Goal: Complete application form

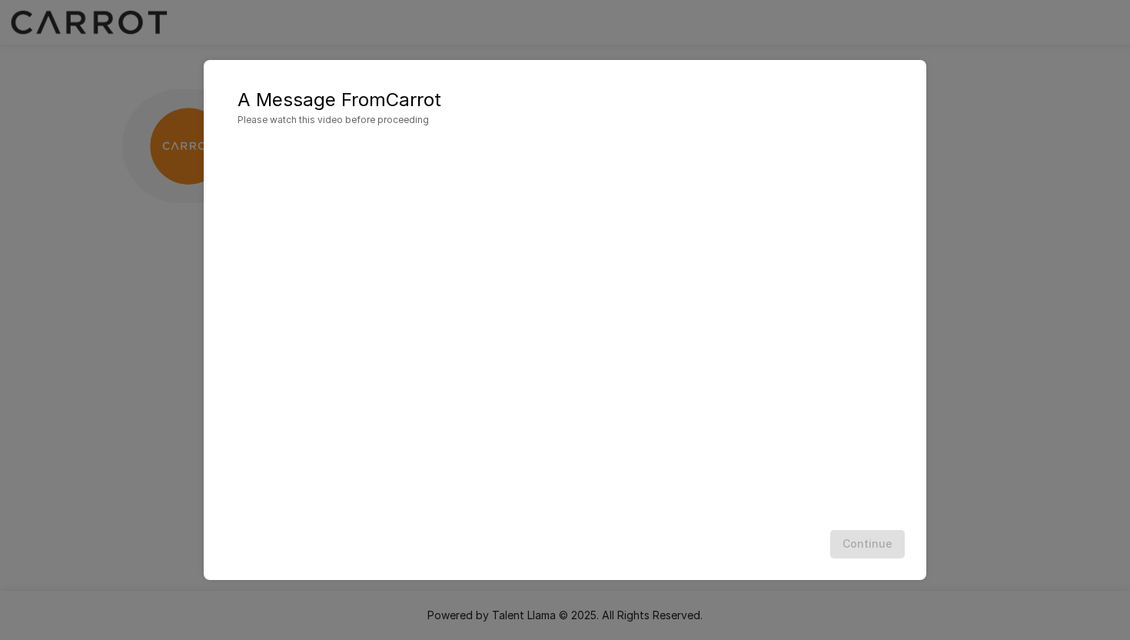
scroll to position [1, 0]
click at [623, 534] on div "Continue" at bounding box center [565, 544] width 692 height 41
click at [862, 549] on button "Continue" at bounding box center [867, 544] width 75 height 28
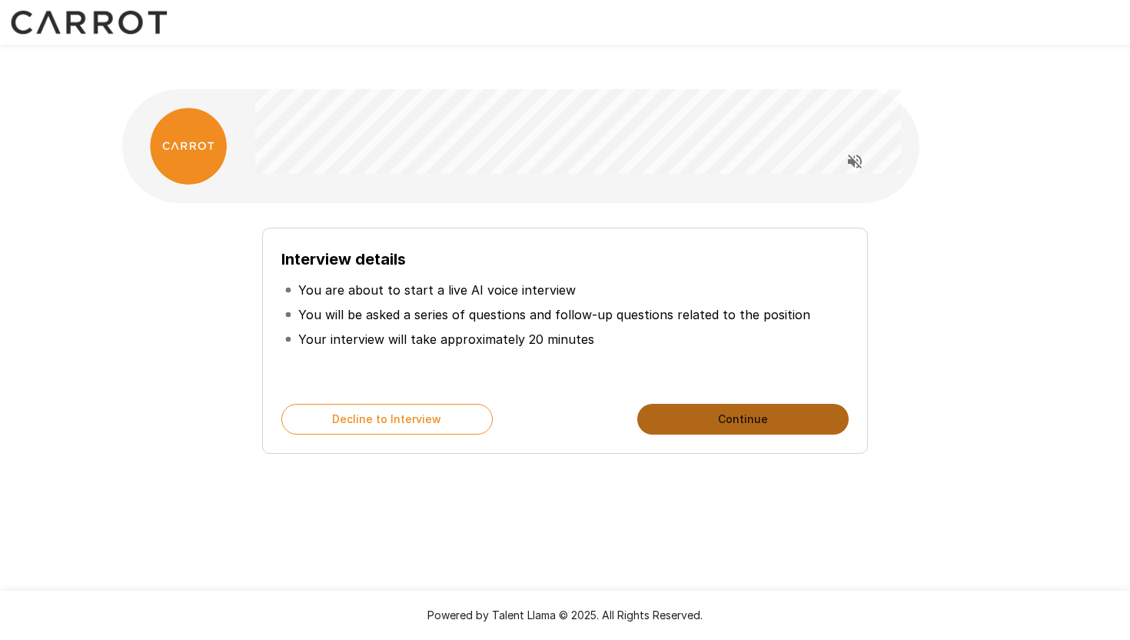
click at [700, 404] on button "Continue" at bounding box center [742, 419] width 211 height 31
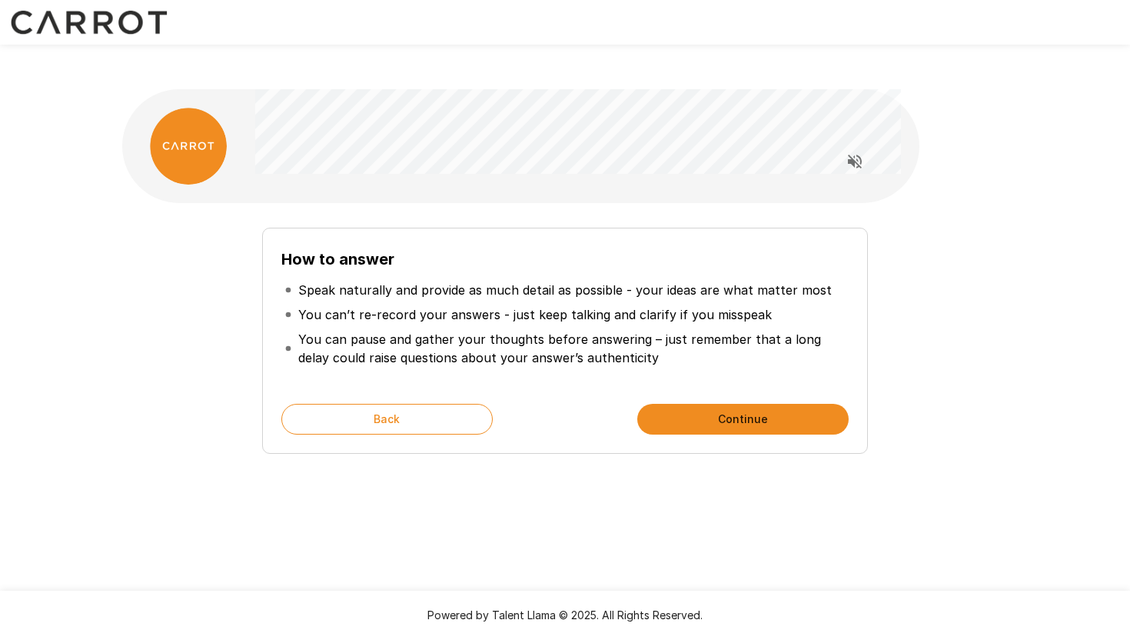
click at [703, 404] on button "Continue" at bounding box center [742, 419] width 211 height 31
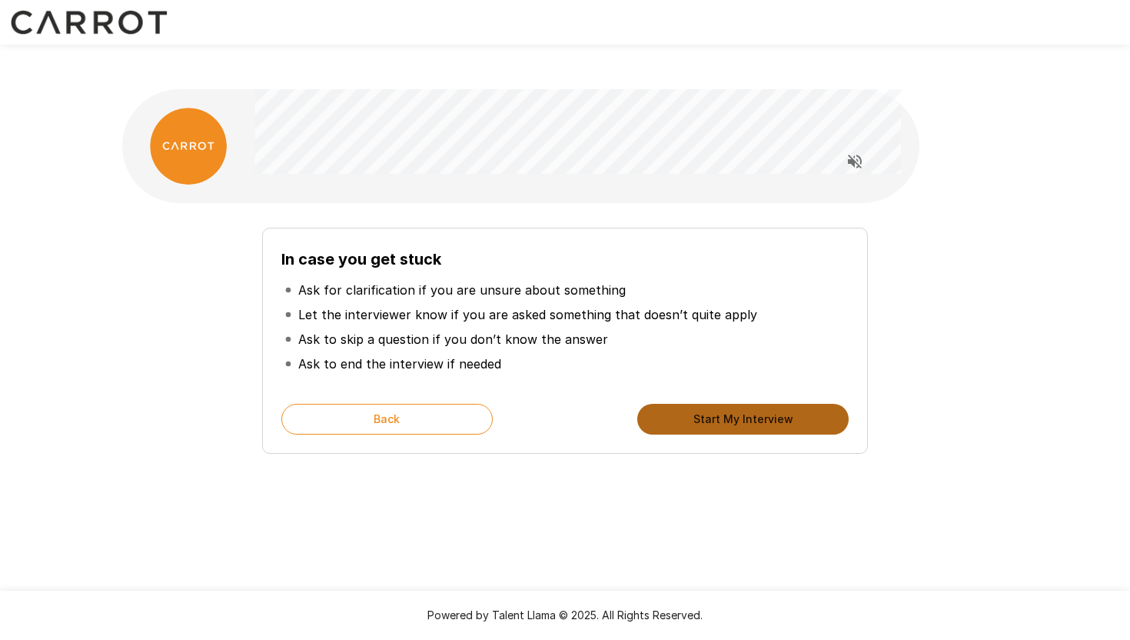
click at [703, 404] on button "Start My Interview" at bounding box center [742, 419] width 211 height 31
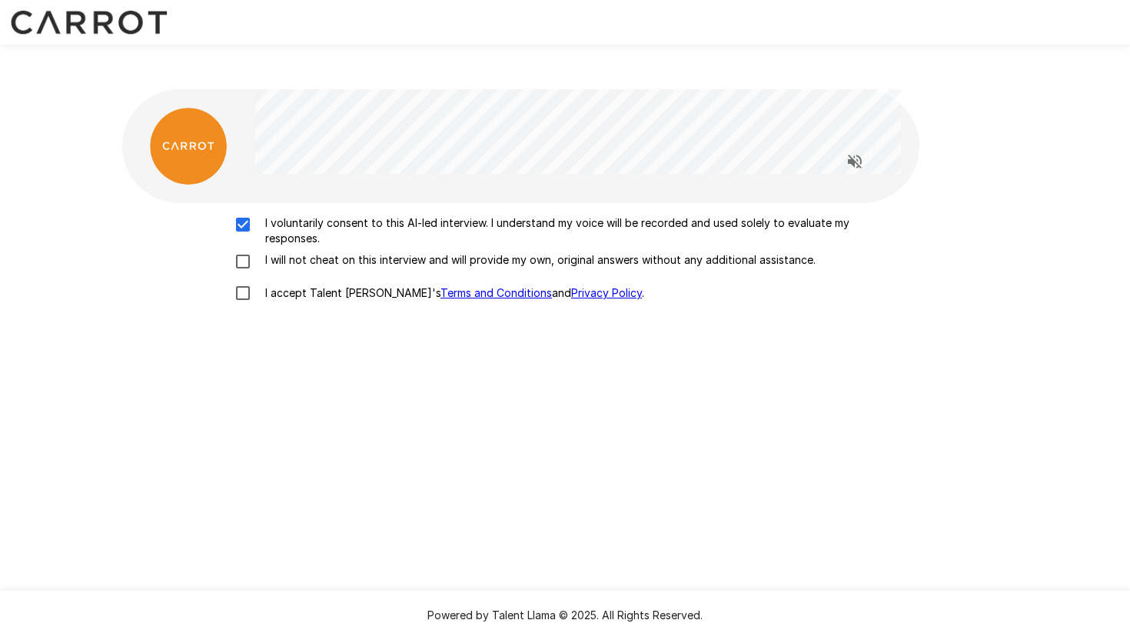
click at [239, 216] on div "I voluntarily consent to this AI-led interview. I understand my voice will be r…" at bounding box center [564, 262] width 873 height 94
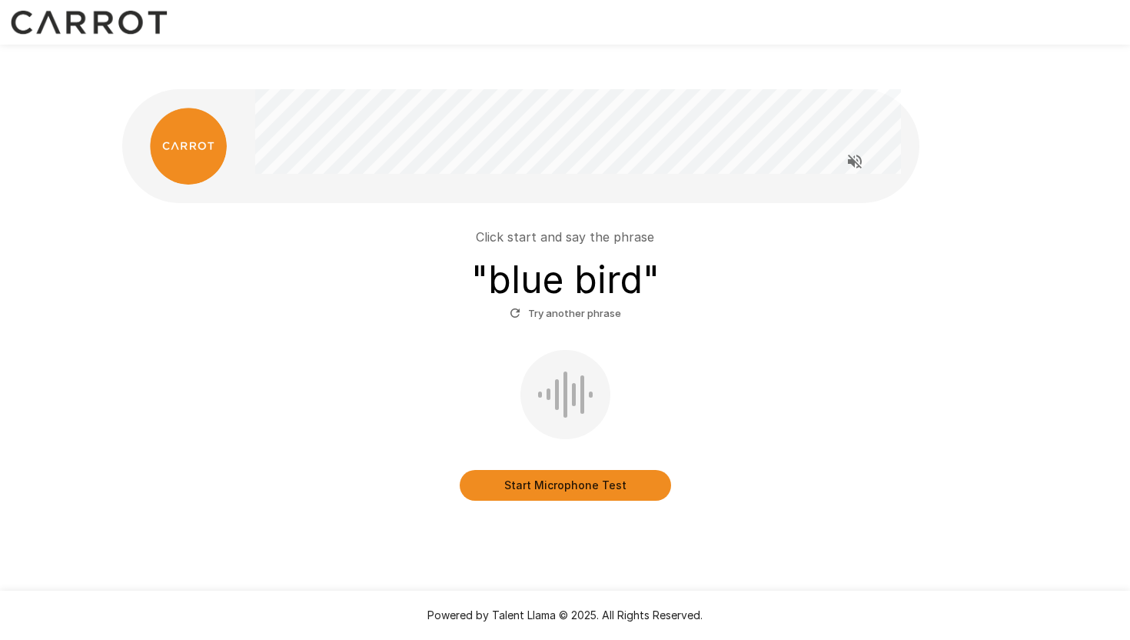
click at [580, 470] on button "Start Microphone Test" at bounding box center [565, 485] width 211 height 31
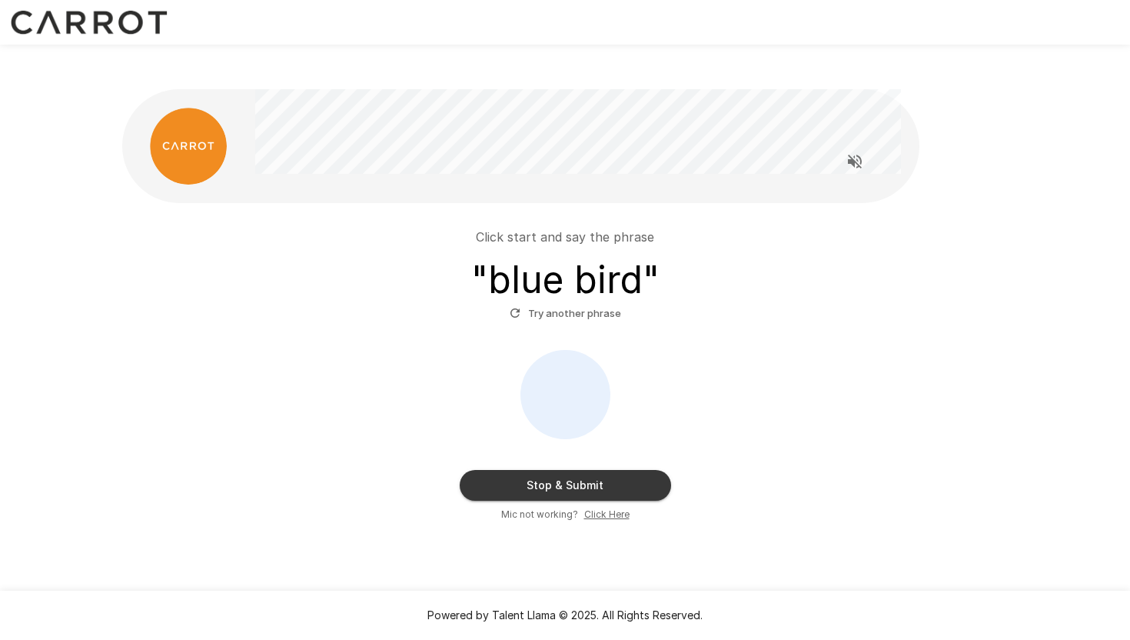
click at [560, 470] on button "Stop & Submit" at bounding box center [565, 485] width 211 height 31
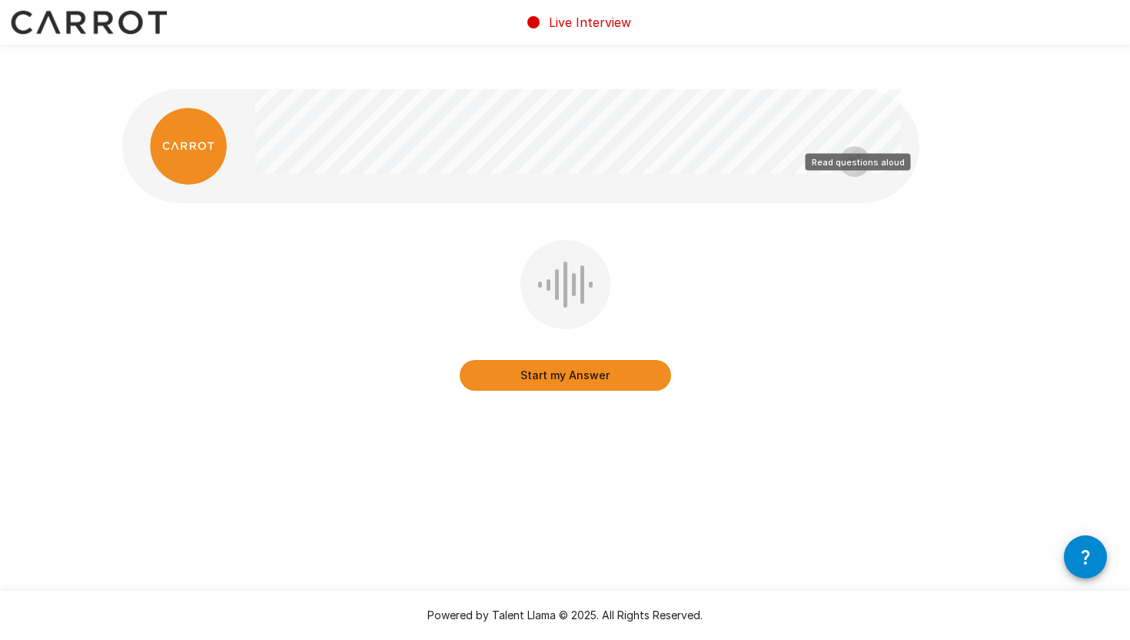
click at [857, 155] on icon "Read questions aloud" at bounding box center [855, 162] width 14 height 14
click at [633, 360] on button "Start my Answer" at bounding box center [565, 375] width 211 height 31
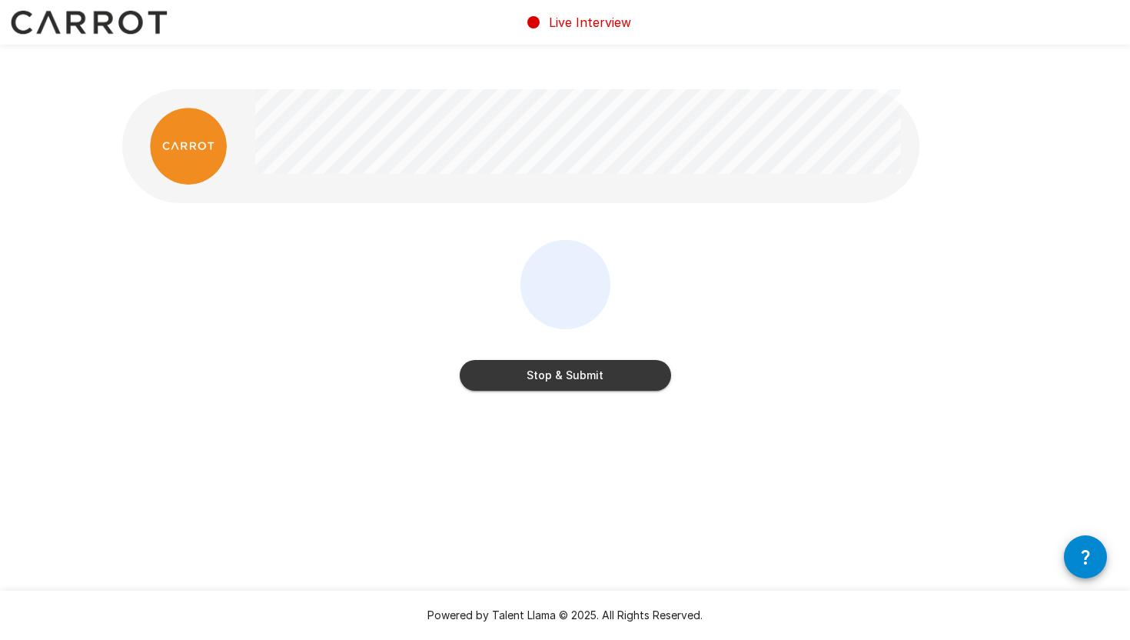
click at [606, 360] on button "Stop & Submit" at bounding box center [565, 375] width 211 height 31
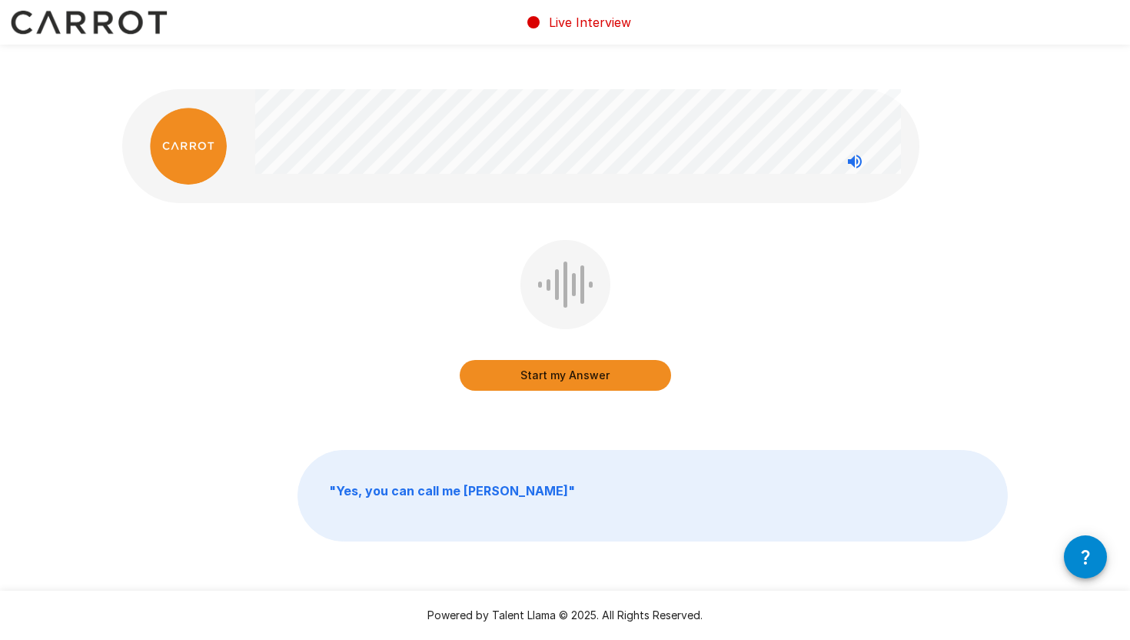
click at [575, 360] on button "Start my Answer" at bounding box center [565, 375] width 211 height 31
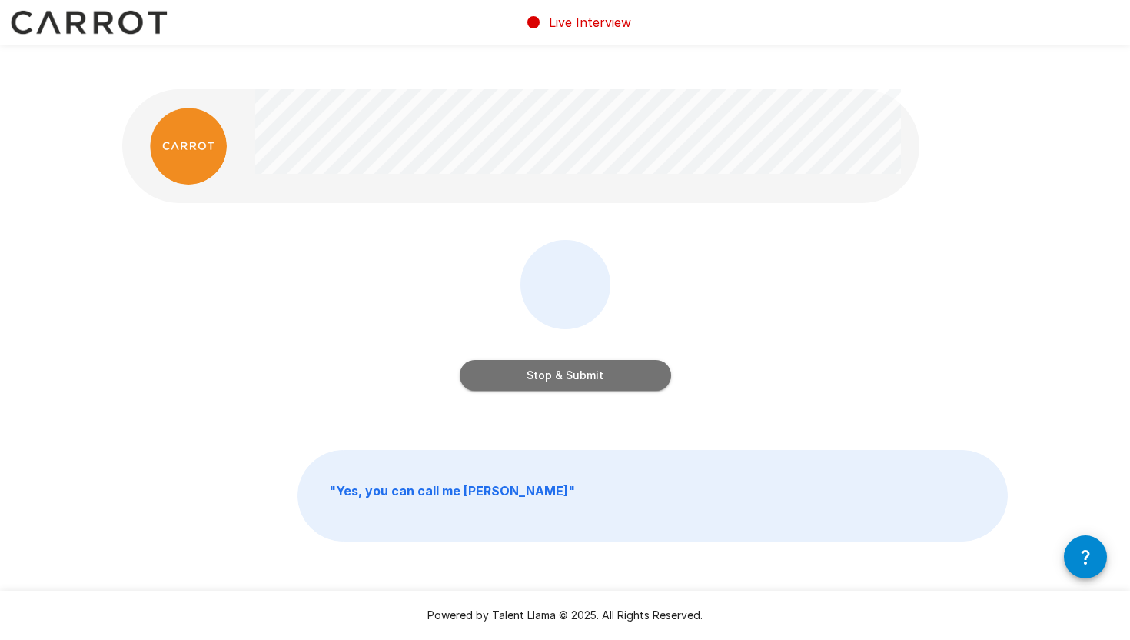
click at [632, 360] on button "Stop & Submit" at bounding box center [565, 375] width 211 height 31
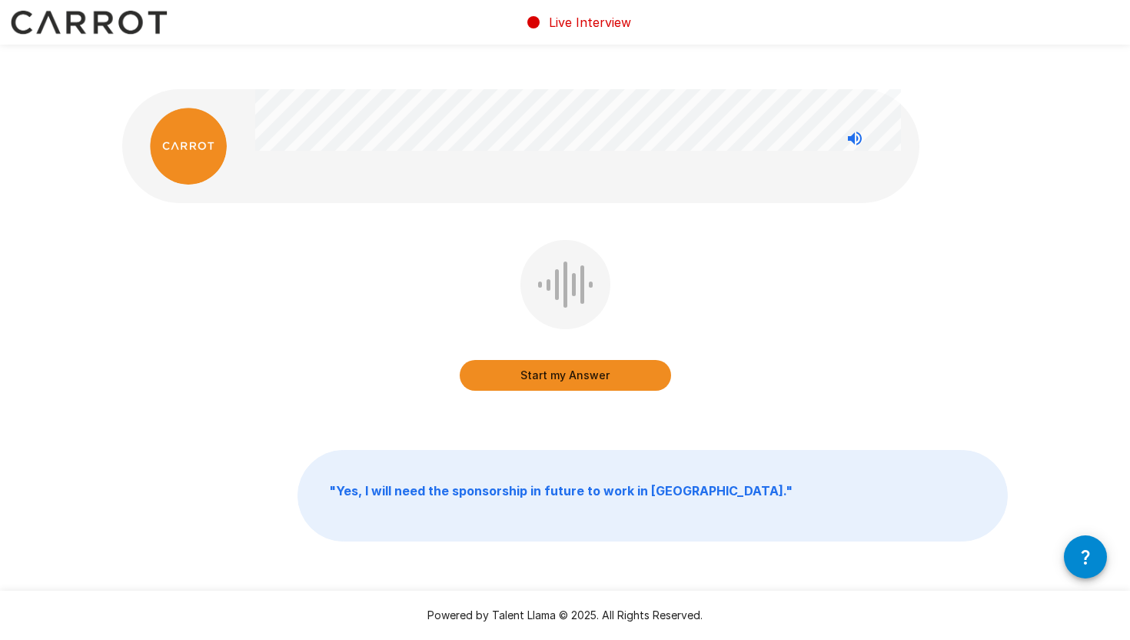
click at [592, 360] on button "Start my Answer" at bounding box center [565, 375] width 211 height 31
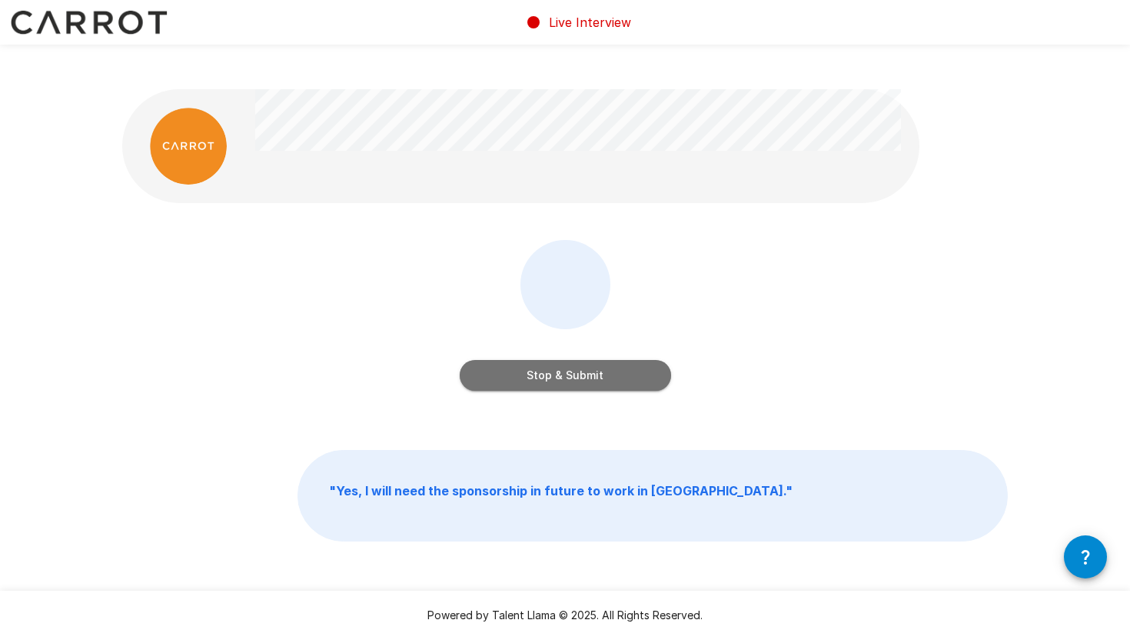
click at [580, 360] on button "Stop & Submit" at bounding box center [565, 375] width 211 height 31
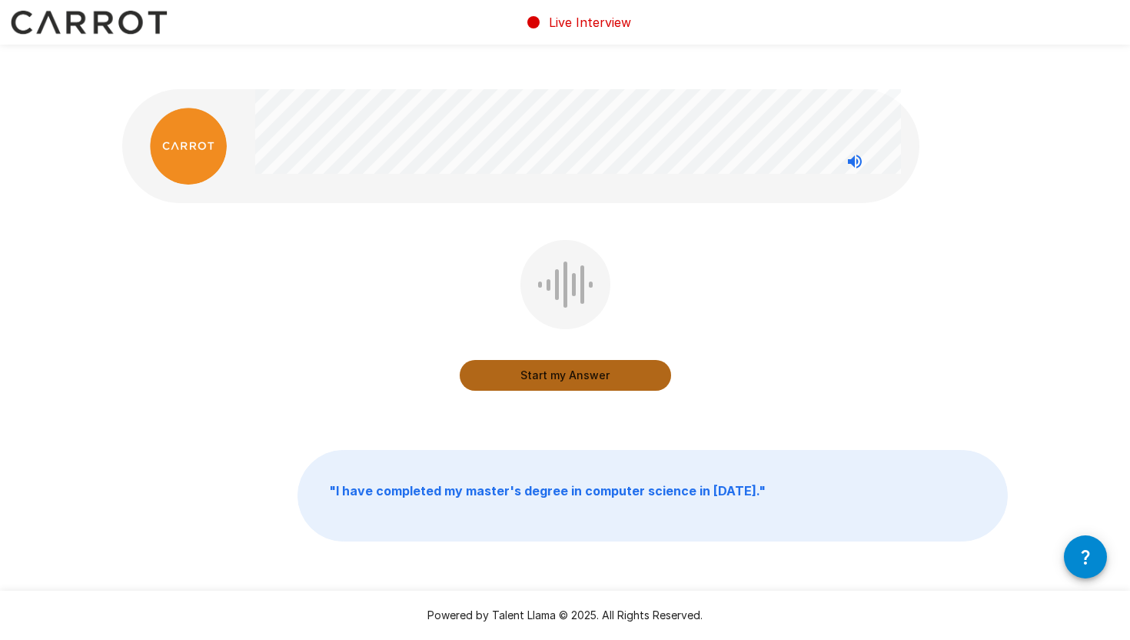
click at [619, 360] on button "Start my Answer" at bounding box center [565, 375] width 211 height 31
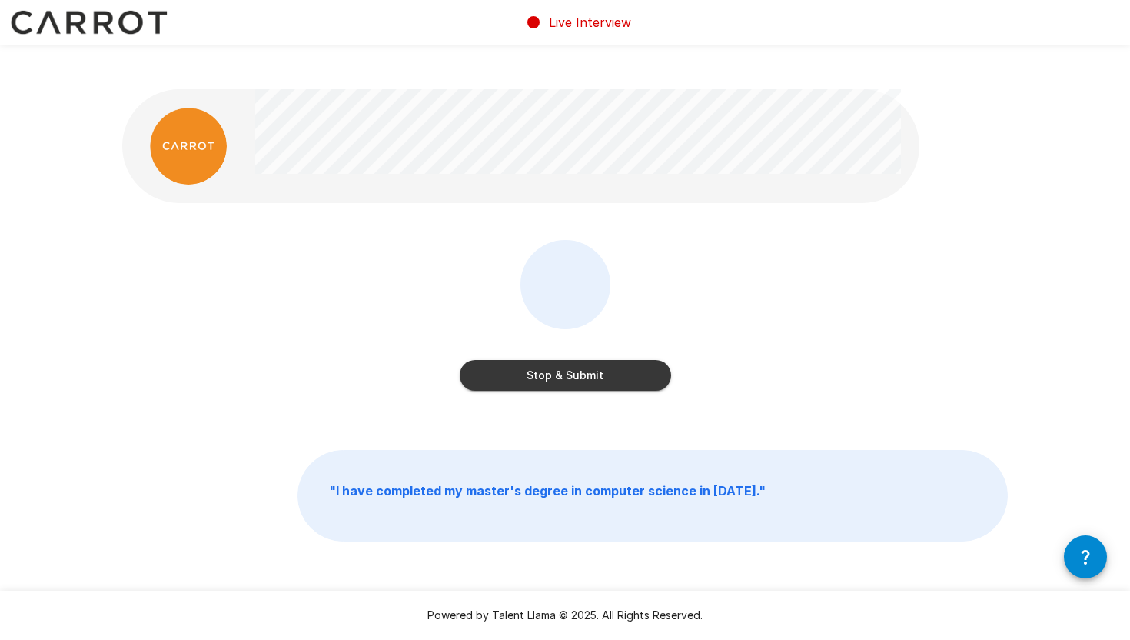
click at [640, 360] on button "Stop & Submit" at bounding box center [565, 375] width 211 height 31
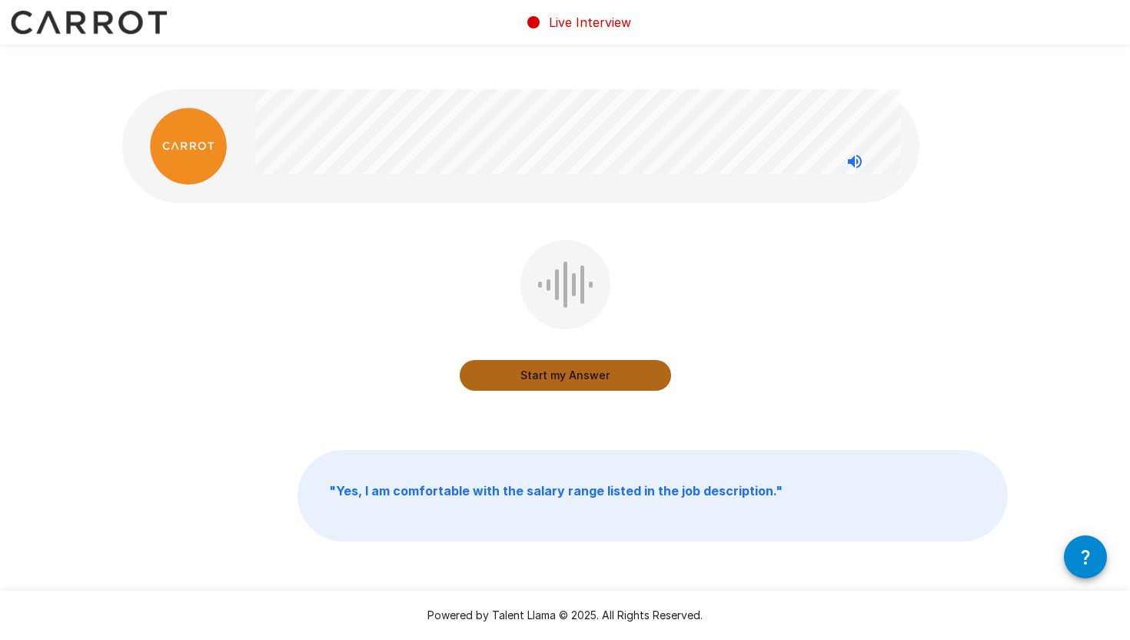
click at [630, 360] on button "Start my Answer" at bounding box center [565, 375] width 211 height 31
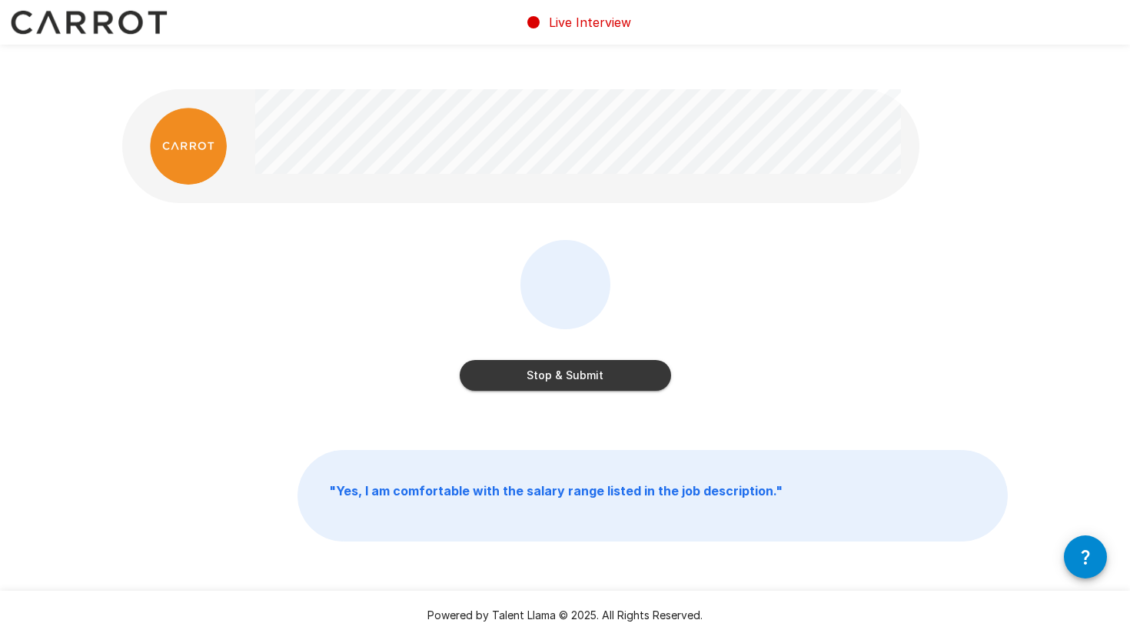
click at [610, 360] on button "Stop & Submit" at bounding box center [565, 375] width 211 height 31
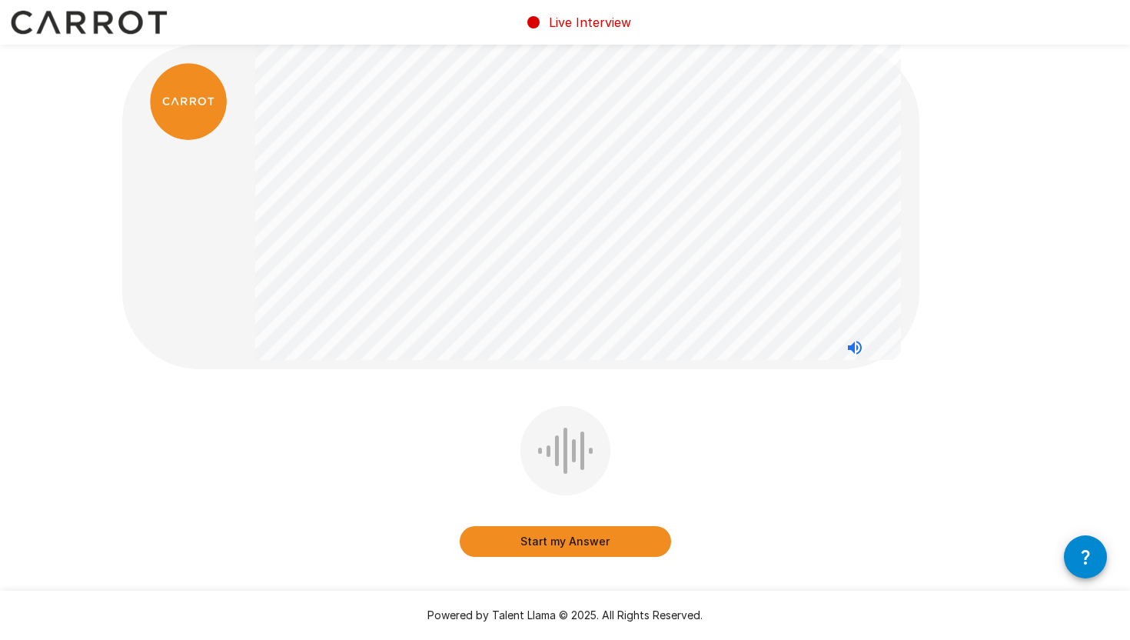
scroll to position [51, 0]
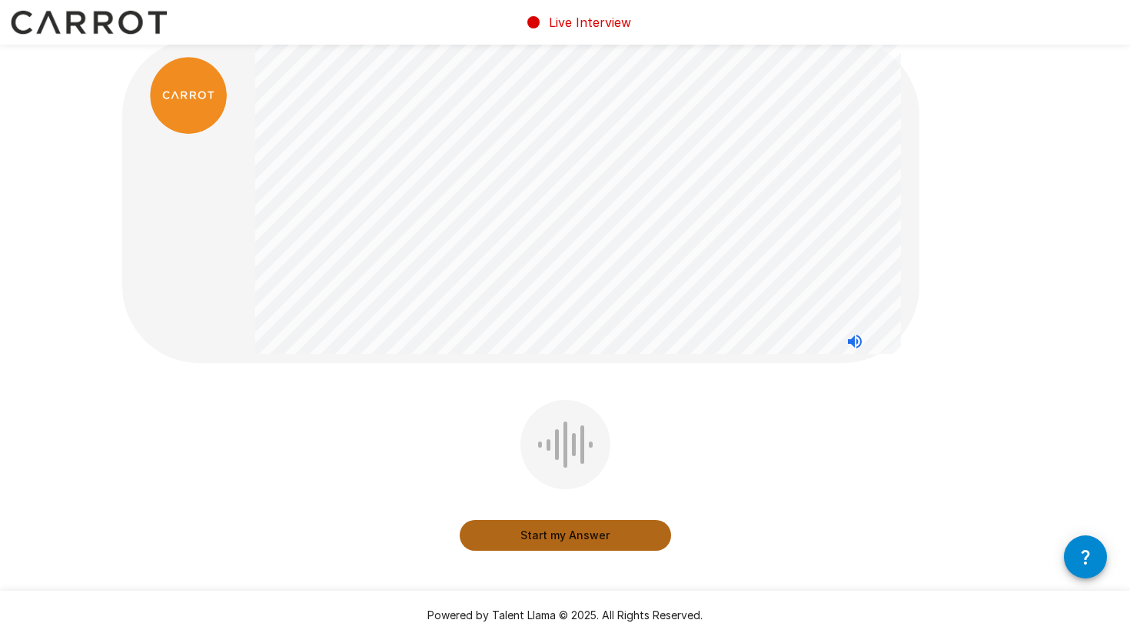
click at [627, 520] on button "Start my Answer" at bounding box center [565, 535] width 211 height 31
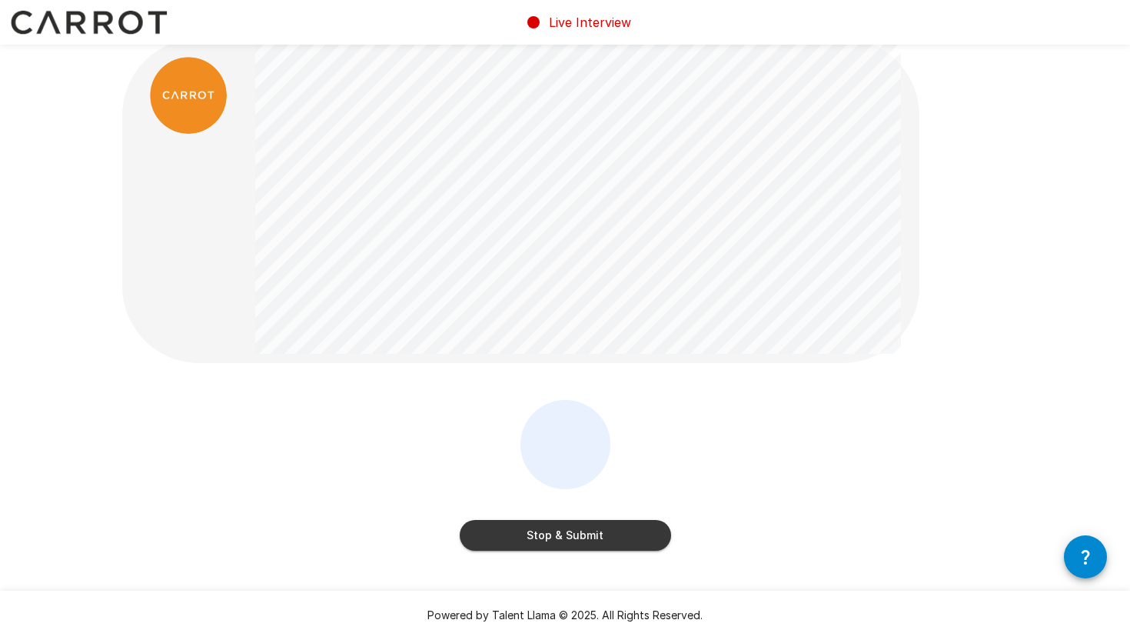
click at [624, 520] on button "Stop & Submit" at bounding box center [565, 535] width 211 height 31
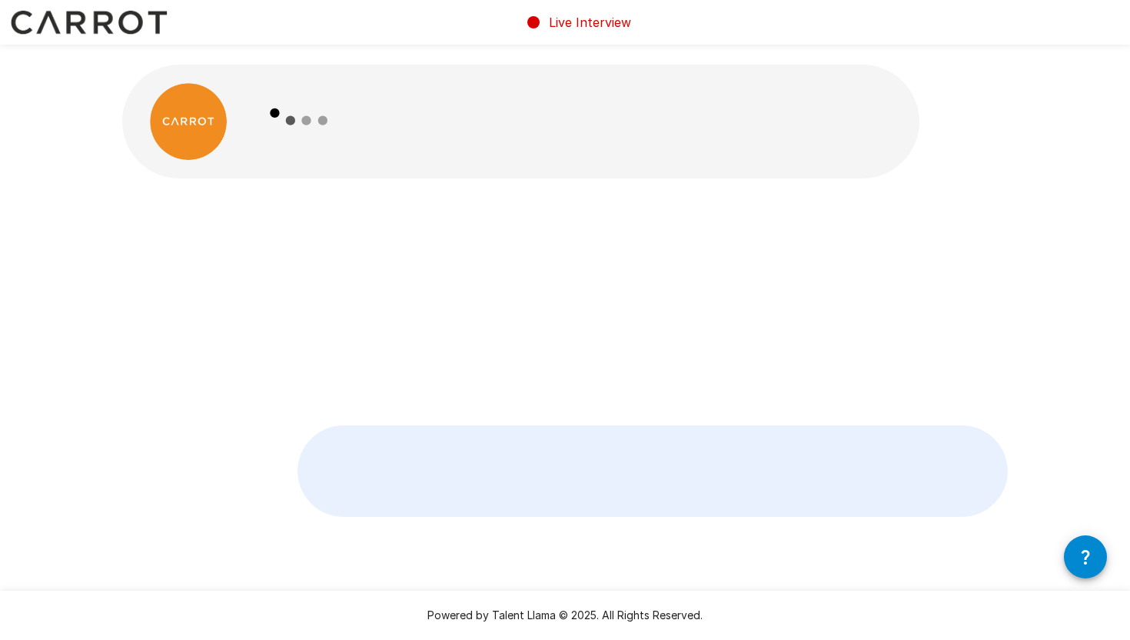
scroll to position [0, 0]
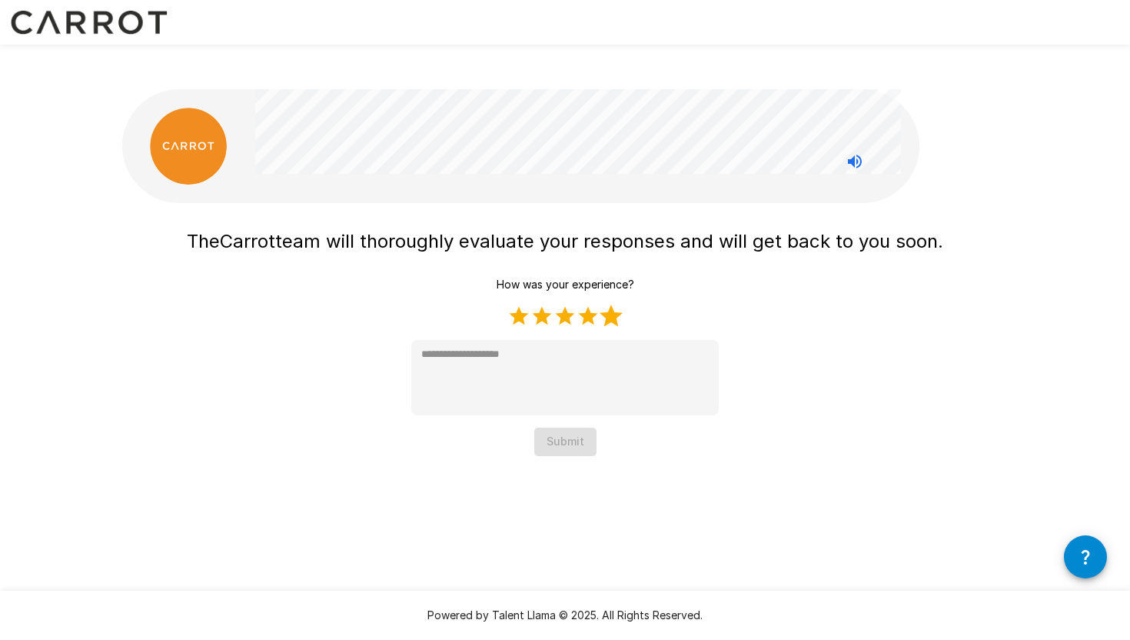
click at [612, 304] on label "5 Stars" at bounding box center [611, 315] width 23 height 23
type textarea "*"
click at [559, 427] on button "Submit" at bounding box center [565, 441] width 62 height 28
